Goal: Communication & Community: Ask a question

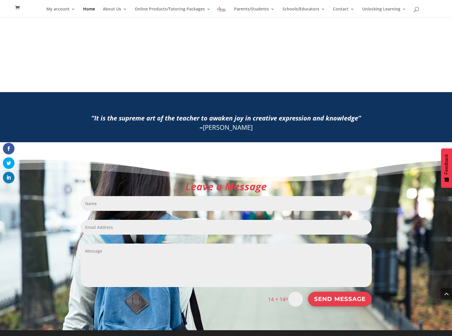
scroll to position [599, 0]
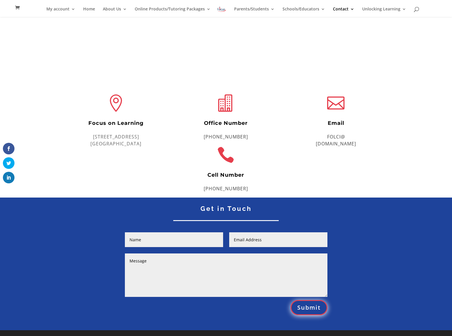
scroll to position [83, 0]
type input "[PERSON_NAME]"
type input "[EMAIL_ADDRESS][DOMAIN_NAME]"
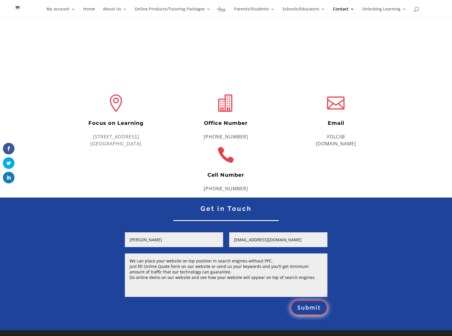
type textarea "We can place your website on top position in search engines without PPC. Just f…"
click at [309, 307] on button "Submit" at bounding box center [309, 307] width 37 height 15
